Goal: Check status: Check status

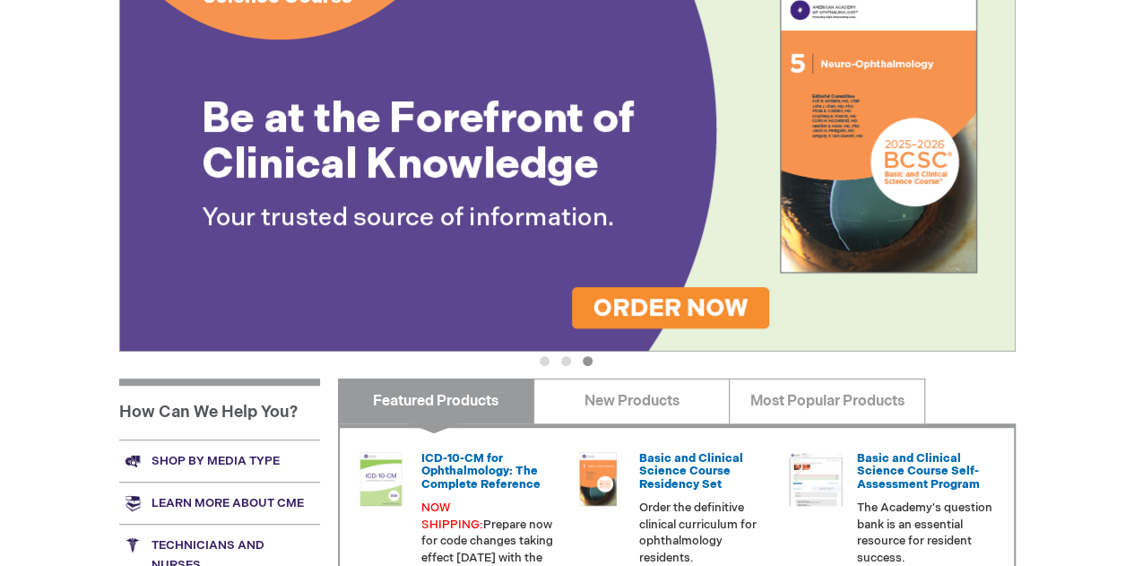
click at [618, 374] on div "Academy Store | American Academy of Ophthalmology Preview the Academy Technicia…" at bounding box center [567, 139] width 896 height 550
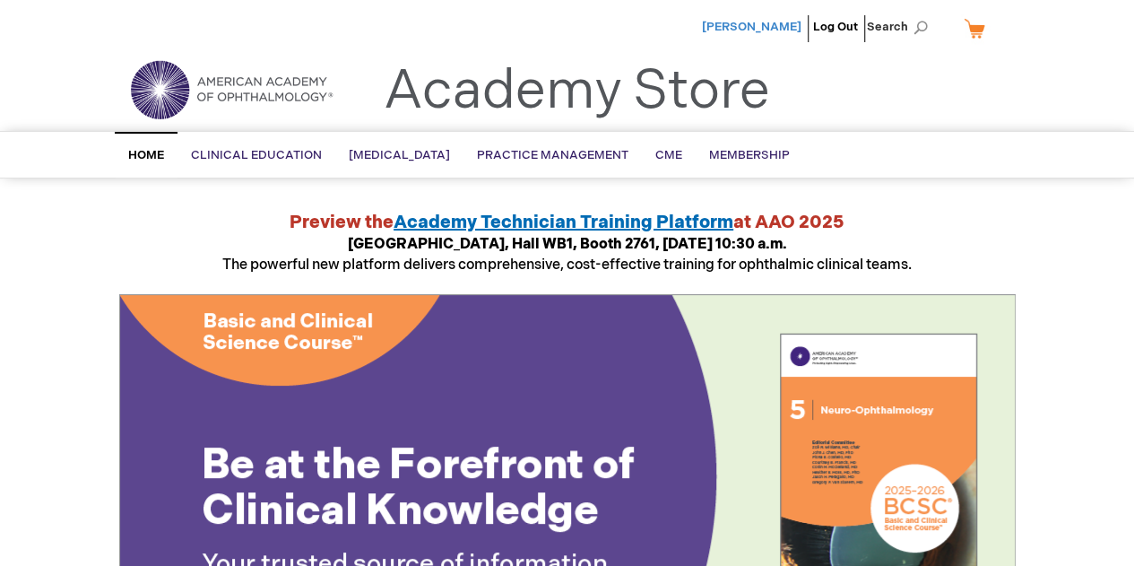
click at [756, 29] on span "[PERSON_NAME]" at bounding box center [751, 27] width 99 height 14
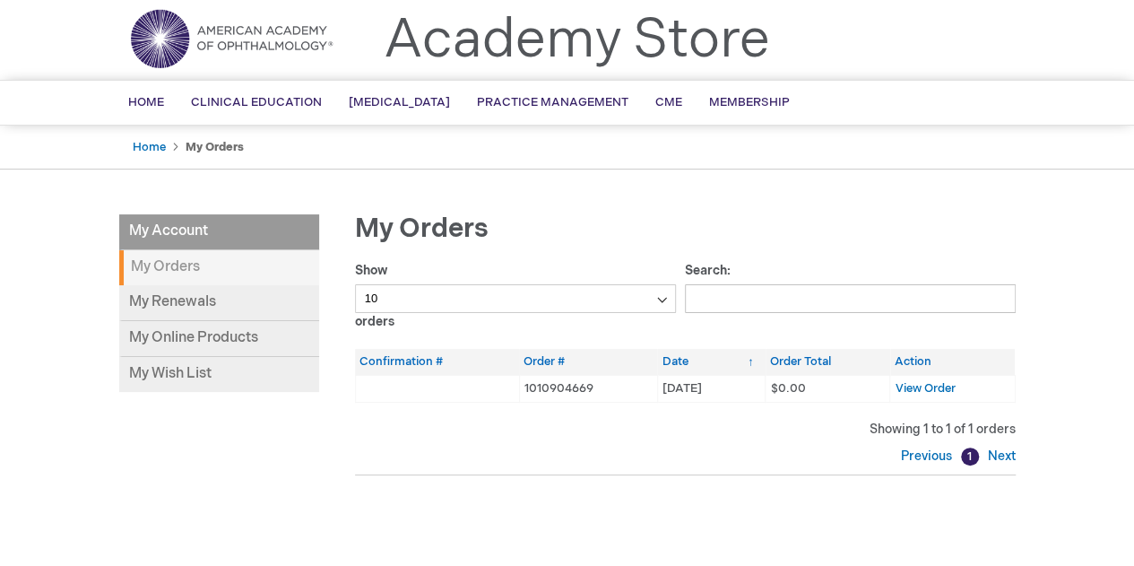
scroll to position [54, 0]
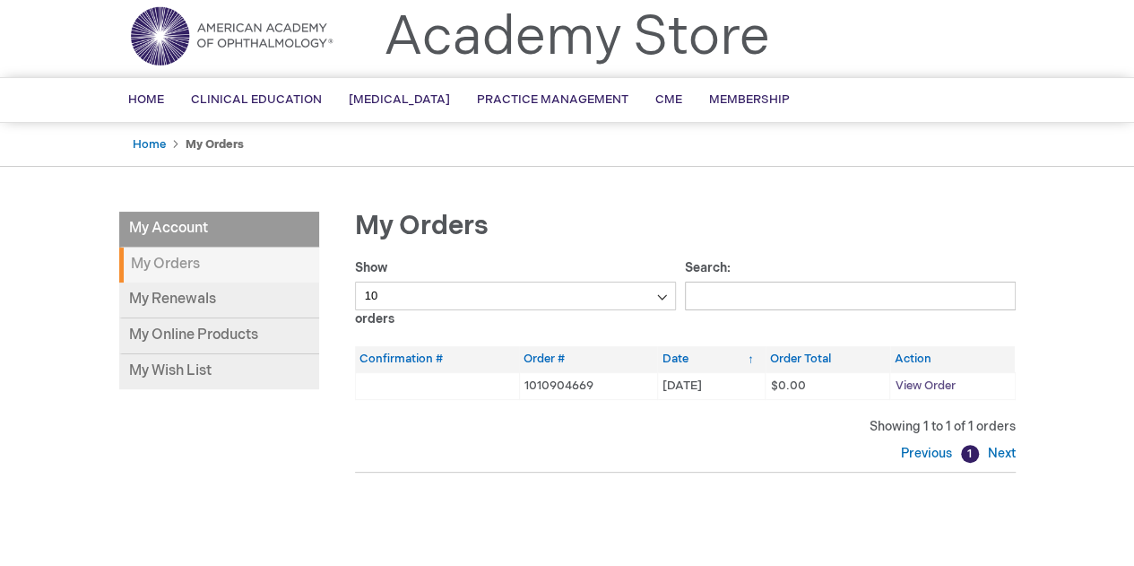
click at [920, 385] on span "View Order" at bounding box center [924, 385] width 60 height 14
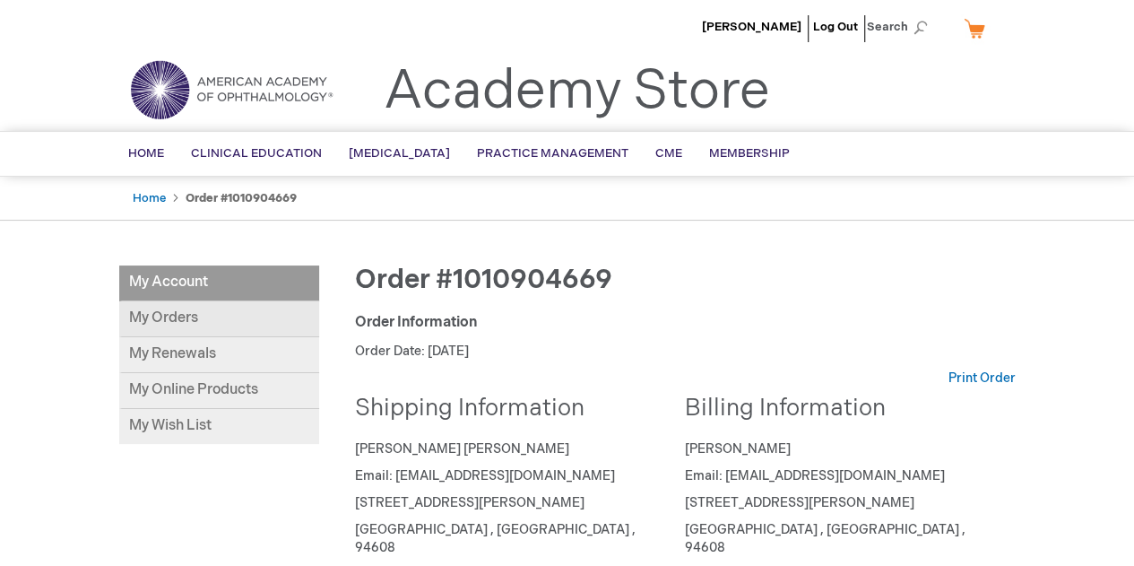
click at [232, 311] on link "My Orders" at bounding box center [219, 319] width 200 height 36
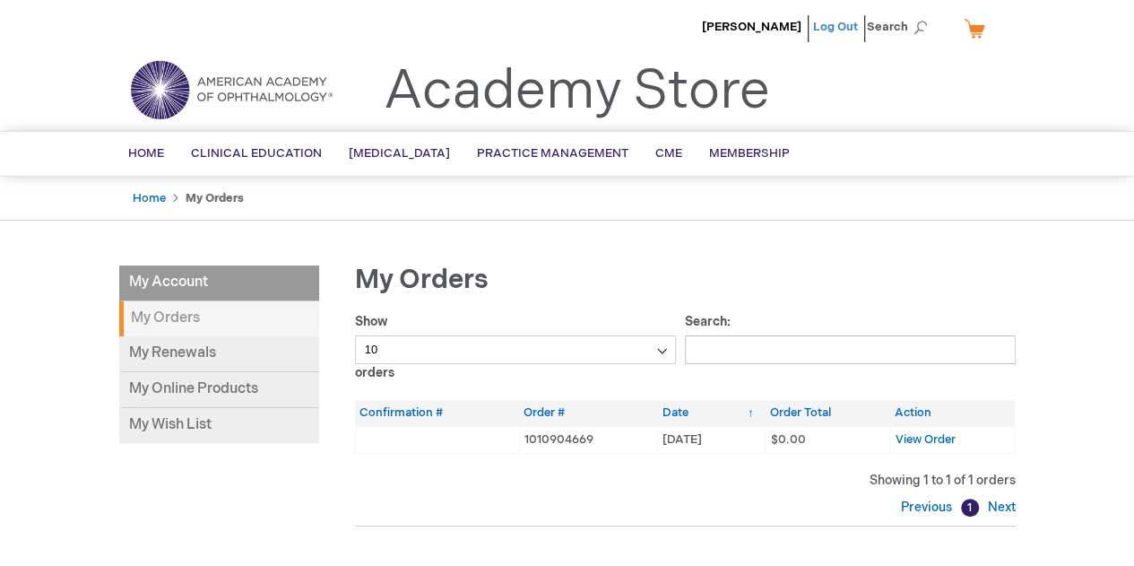
click at [836, 27] on link "Log Out" at bounding box center [835, 27] width 45 height 14
